Goal: Information Seeking & Learning: Learn about a topic

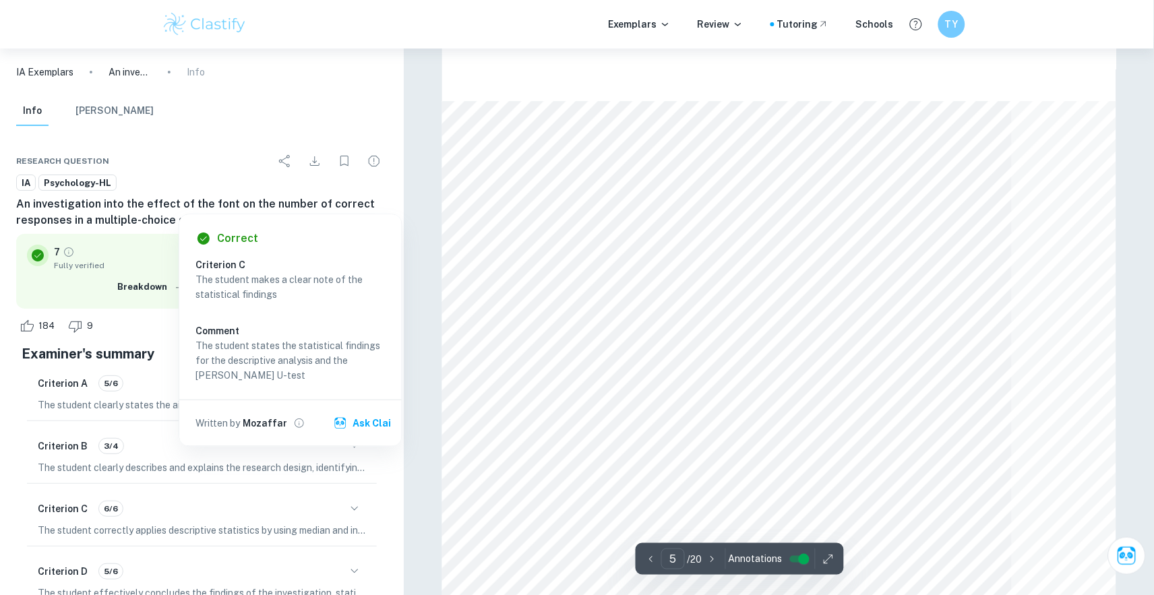
scroll to position [3521, 0]
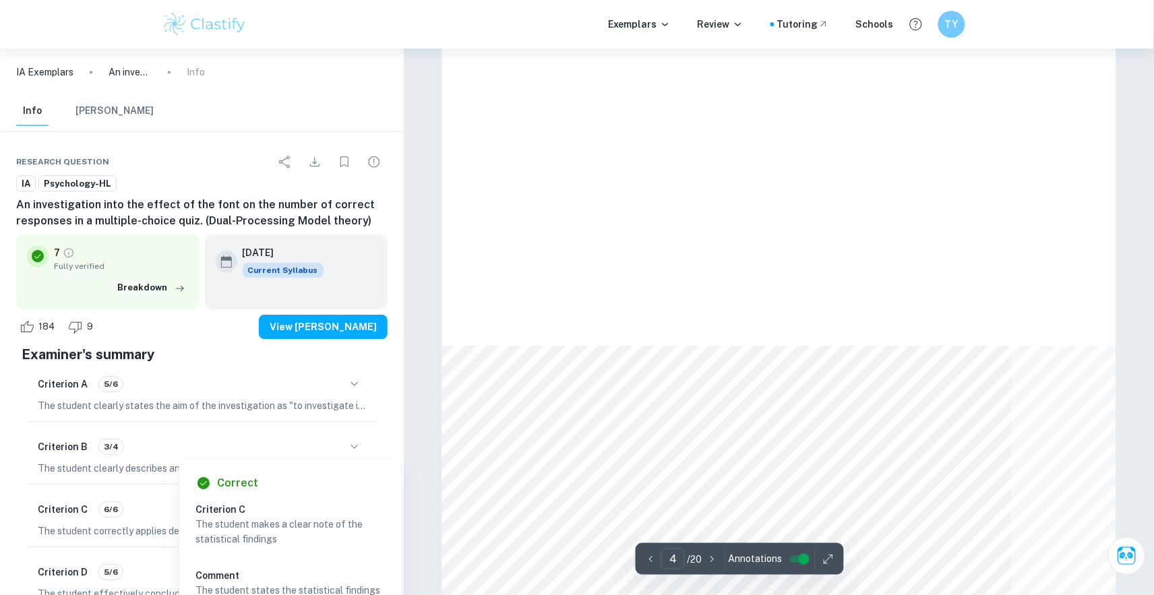
scroll to position [3262, 0]
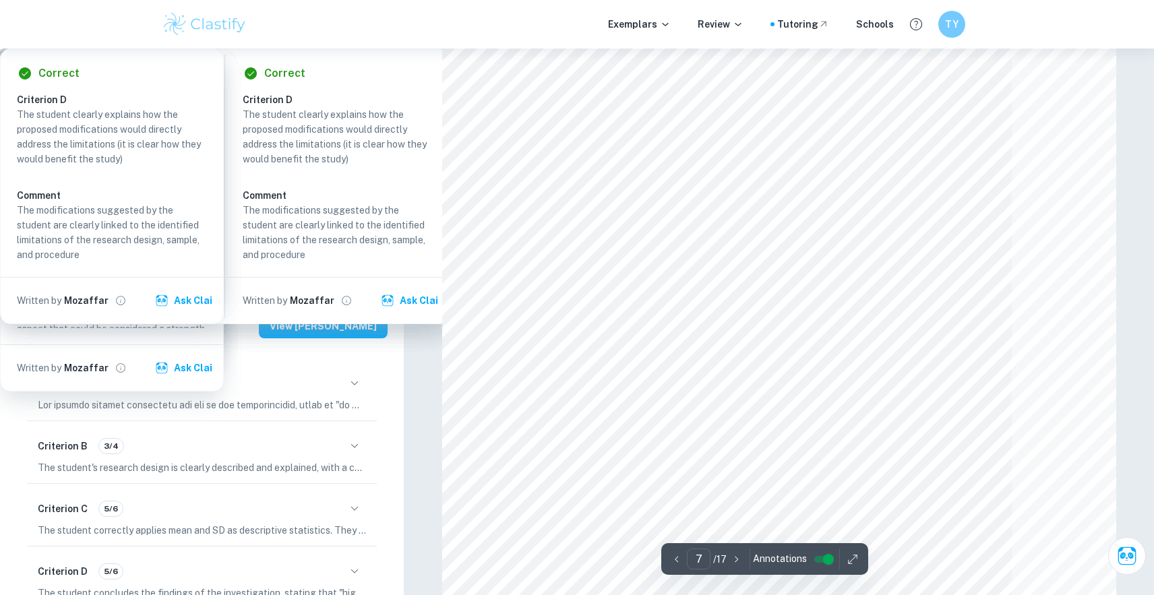
scroll to position [5736, 0]
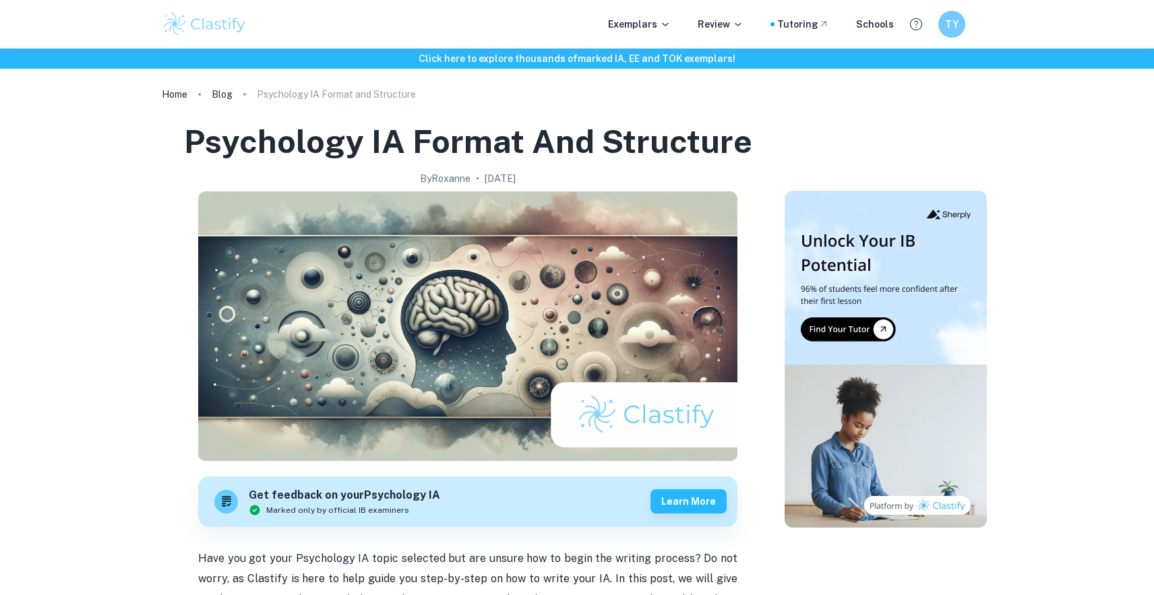
scroll to position [1743, 0]
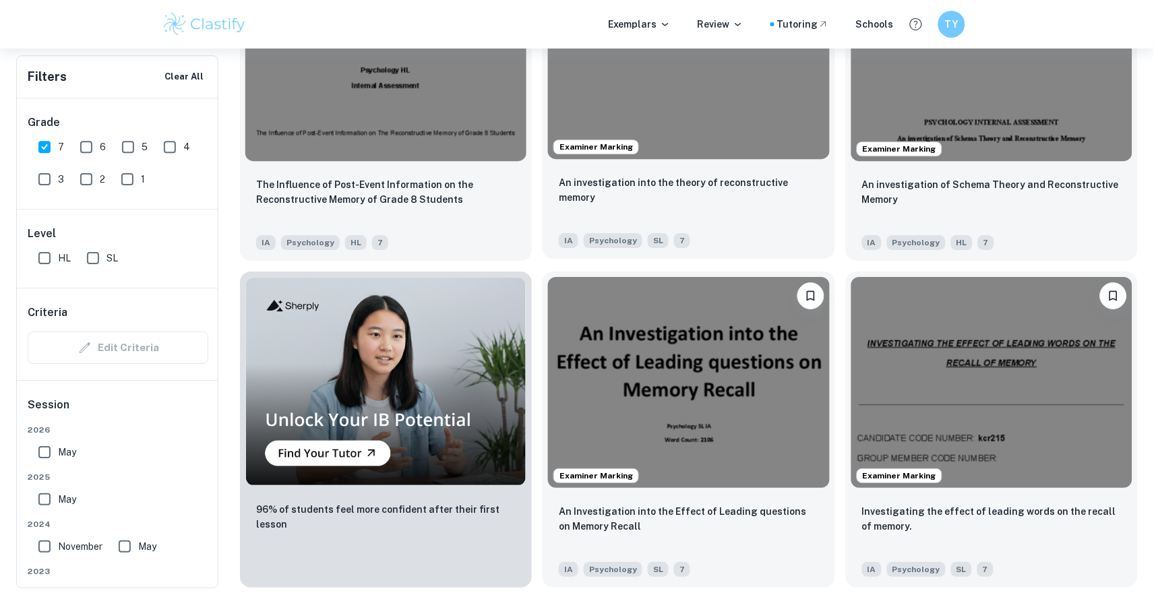
scroll to position [908, 0]
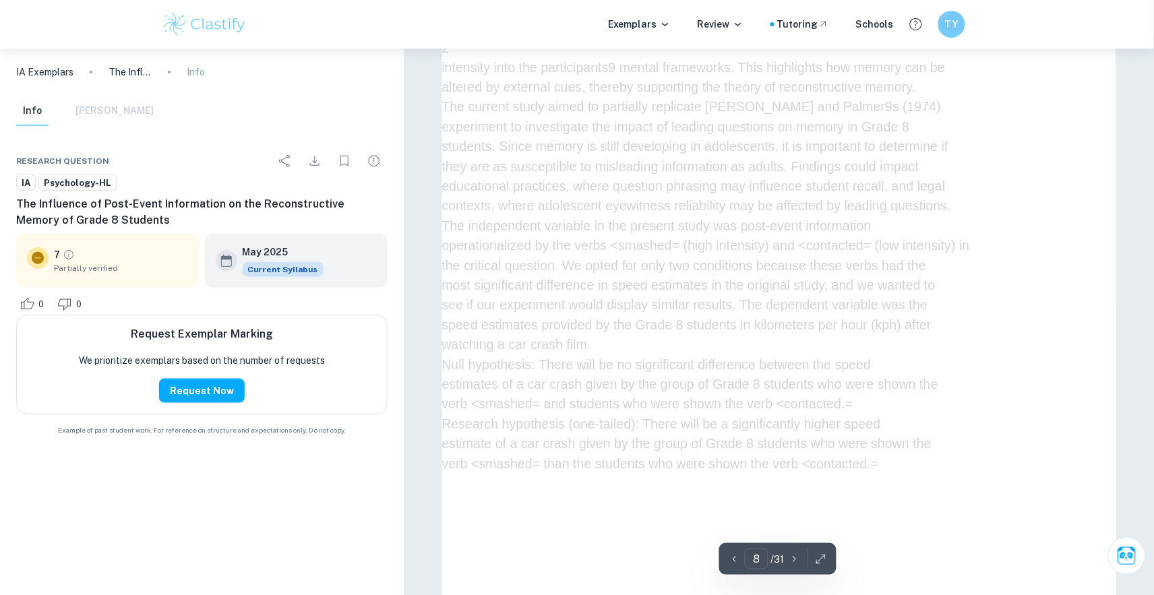
scroll to position [6228, 0]
type input "8"
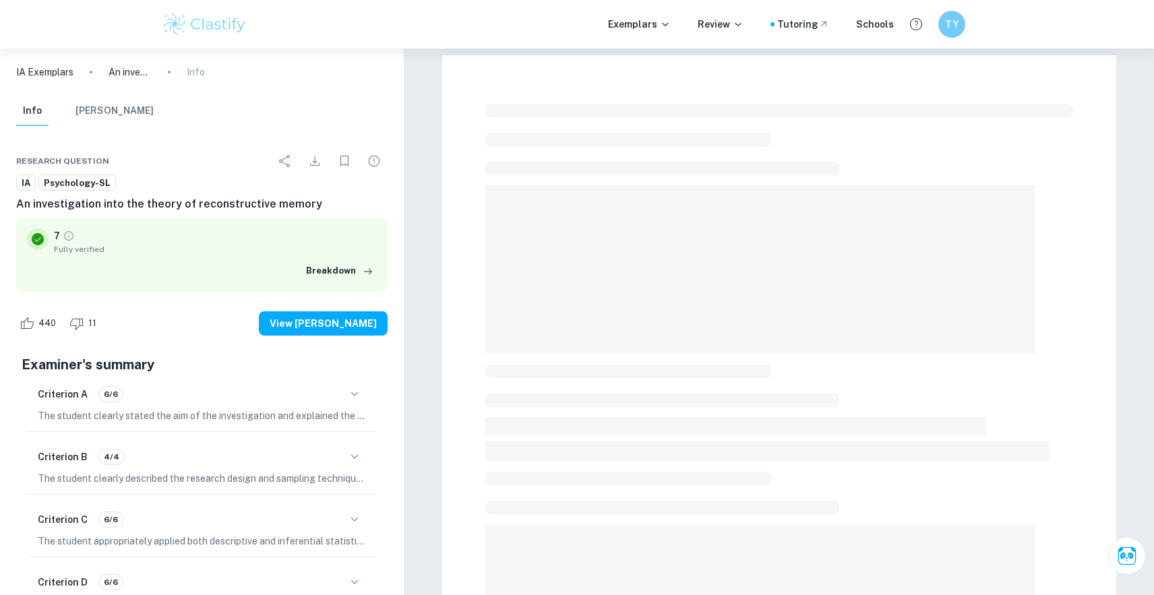
checkbox input "true"
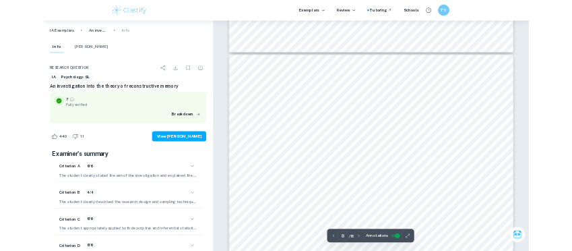
scroll to position [6769, 0]
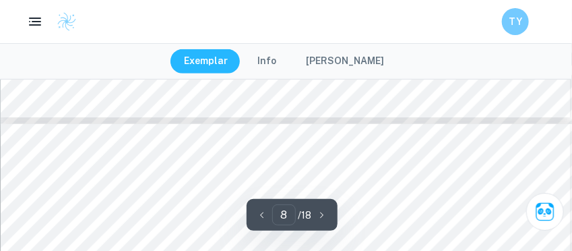
type input "7"
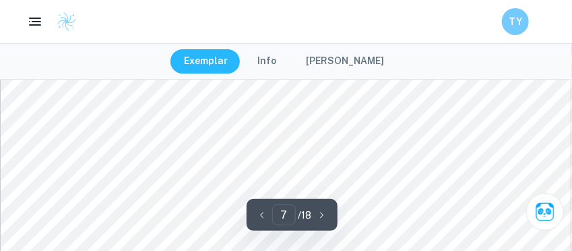
scroll to position [5424, 1]
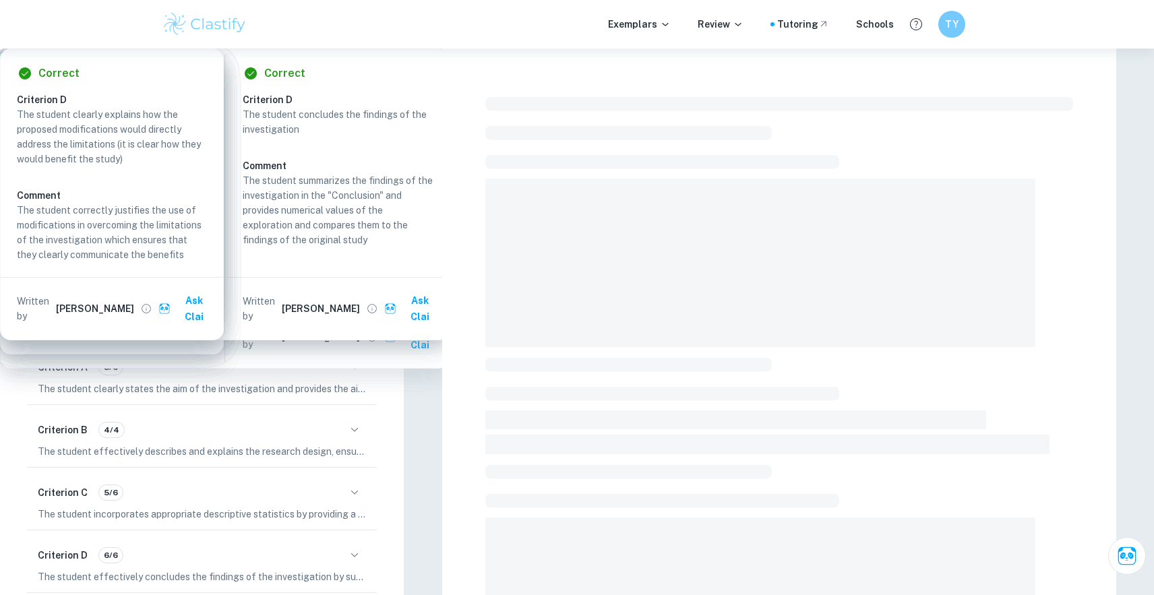
checkbox input "true"
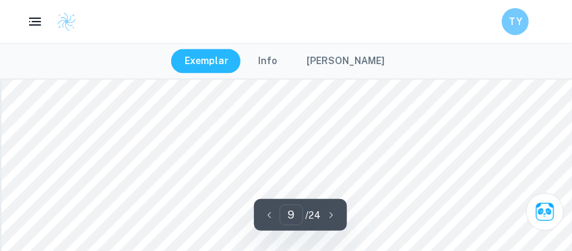
scroll to position [6119, 0]
type input "9"
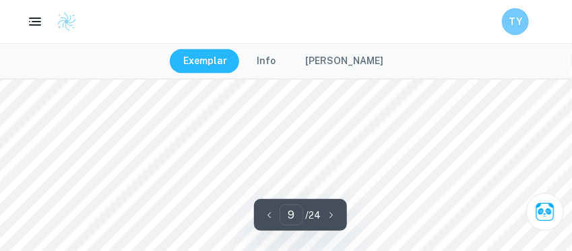
scroll to position [6129, 1]
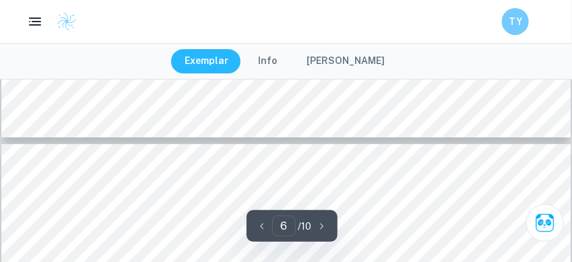
type input "5"
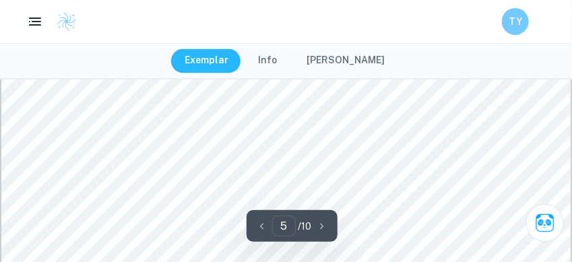
scroll to position [3403, 0]
